Goal: Check status: Check status

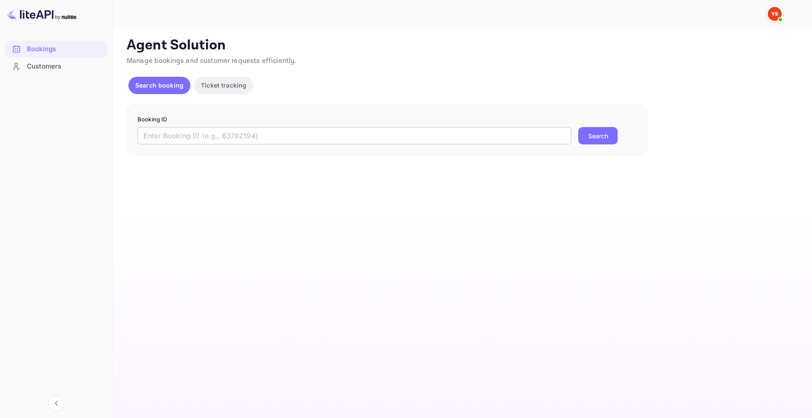
click at [200, 134] on input "text" at bounding box center [355, 135] width 434 height 17
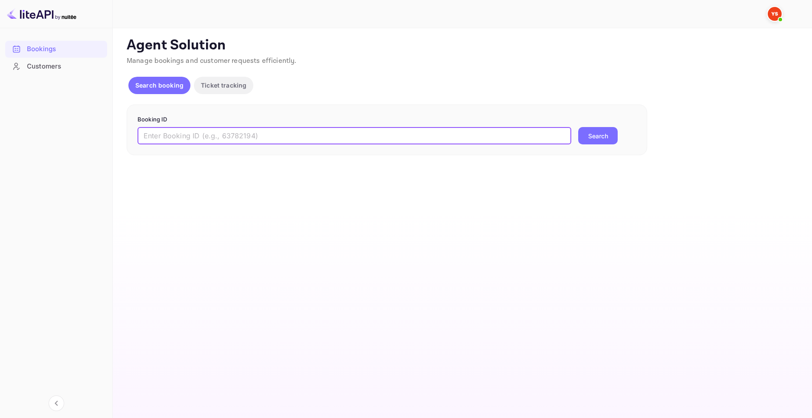
paste input "9162353"
type input "9162353"
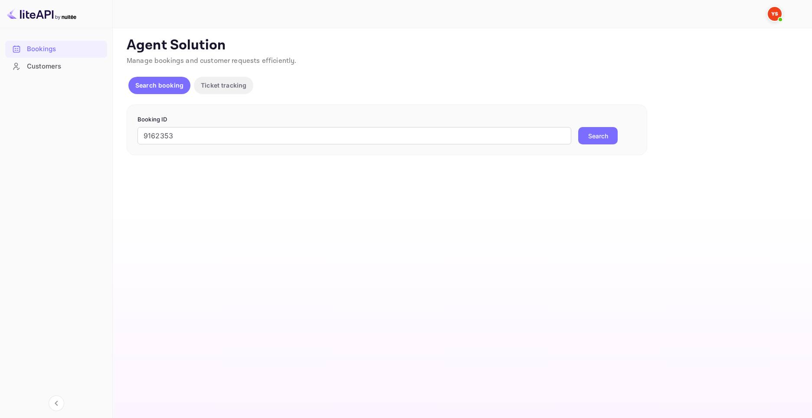
click at [607, 134] on button "Search" at bounding box center [597, 135] width 39 height 17
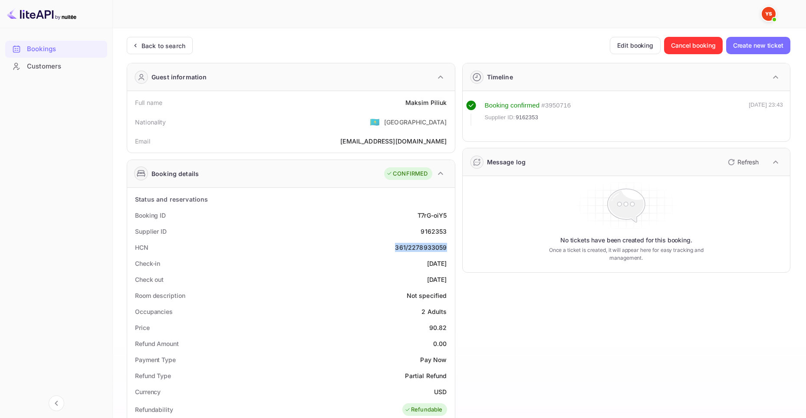
drag, startPoint x: 397, startPoint y: 247, endPoint x: 446, endPoint y: 247, distance: 49.5
click at [446, 247] on div "361/2278933059" at bounding box center [421, 247] width 52 height 9
click at [457, 198] on div "Timeline Booking confirmed # 3950716 Supplier ID: 9162353 [DATE] 23:43 Message …" at bounding box center [622, 364] width 335 height 616
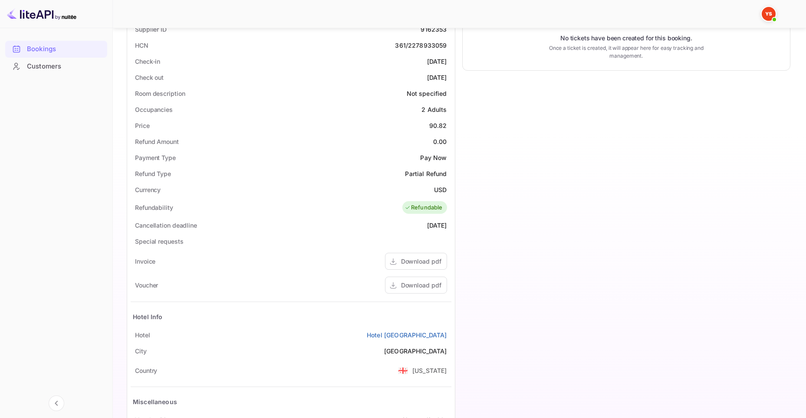
scroll to position [203, 0]
click at [417, 285] on div "Download pdf" at bounding box center [421, 284] width 40 height 9
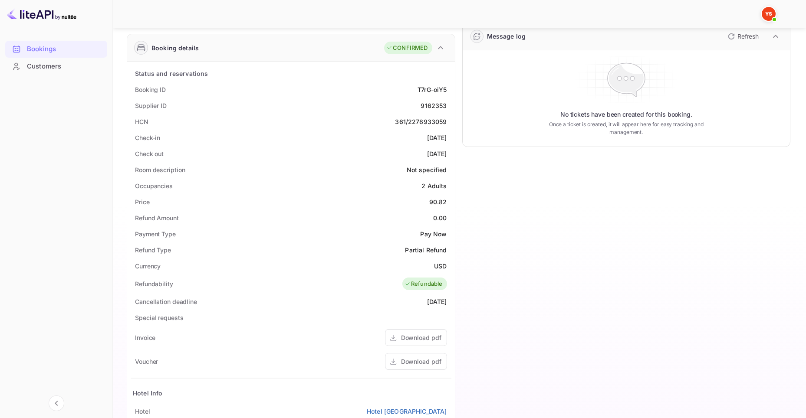
scroll to position [127, 0]
drag, startPoint x: 396, startPoint y: 121, endPoint x: 451, endPoint y: 125, distance: 55.2
click at [451, 125] on div "HCN 361/2278933059" at bounding box center [291, 121] width 321 height 16
click at [458, 121] on div "Timeline Booking confirmed # 3950716 Supplier ID: 9162353 [DATE] 23:43 Message …" at bounding box center [622, 237] width 335 height 616
drag, startPoint x: 395, startPoint y: 120, endPoint x: 451, endPoint y: 121, distance: 56.0
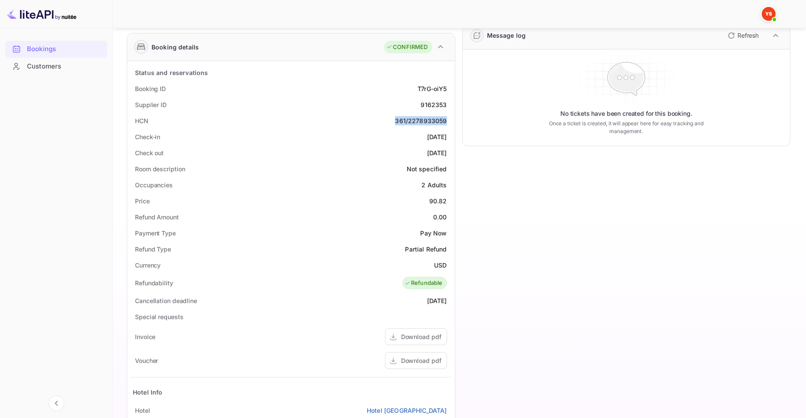
click at [451, 121] on div "HCN 361/2278933059" at bounding box center [291, 121] width 321 height 16
click at [459, 118] on div "Timeline Booking confirmed # 3950716 Supplier ID: 9162353 [DATE] 23:43 Message …" at bounding box center [622, 237] width 335 height 616
drag, startPoint x: 396, startPoint y: 121, endPoint x: 446, endPoint y: 122, distance: 49.9
click at [446, 122] on div "361/2278933059" at bounding box center [421, 120] width 52 height 9
click at [448, 131] on div "Check-in [DATE]" at bounding box center [291, 137] width 321 height 16
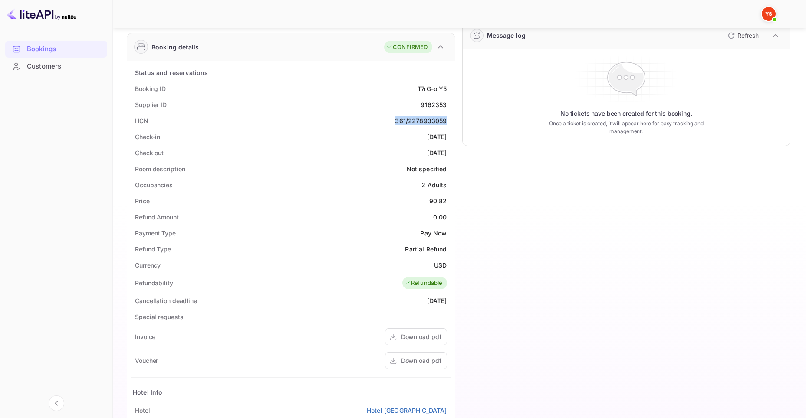
drag, startPoint x: 393, startPoint y: 121, endPoint x: 447, endPoint y: 124, distance: 53.4
click at [447, 124] on div "HCN 361/2278933059" at bounding box center [291, 121] width 321 height 16
click at [457, 119] on div "Timeline Booking confirmed # 3950716 Supplier ID: 9162353 [DATE] 23:43 Message …" at bounding box center [622, 237] width 335 height 616
drag, startPoint x: 396, startPoint y: 121, endPoint x: 449, endPoint y: 121, distance: 53.4
click at [449, 121] on div "HCN 361/2278933059" at bounding box center [291, 121] width 321 height 16
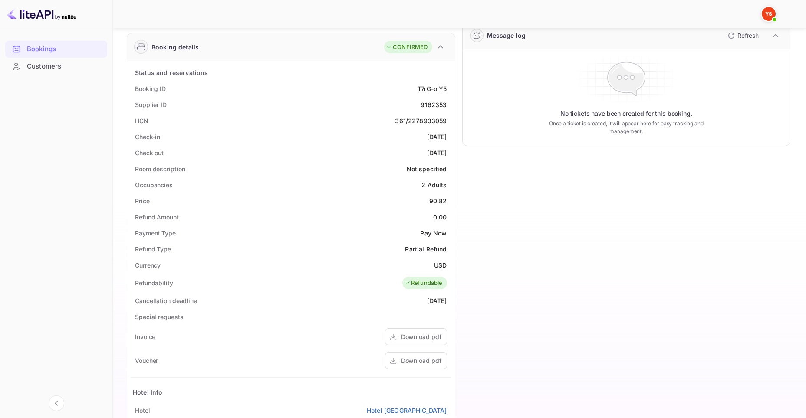
click at [458, 118] on div "Timeline Booking confirmed # 3950716 Supplier ID: 9162353 [DATE] 23:43 Message …" at bounding box center [622, 237] width 335 height 616
drag, startPoint x: 397, startPoint y: 120, endPoint x: 447, endPoint y: 120, distance: 50.3
click at [447, 120] on div "HCN 361/2278933059" at bounding box center [291, 121] width 321 height 16
copy div "361/2278933059"
